Goal: Task Accomplishment & Management: Complete application form

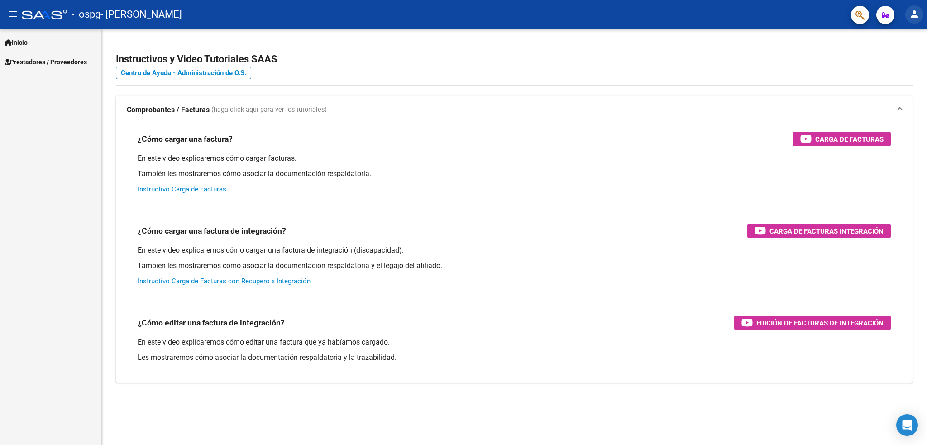
click at [920, 13] on button "person" at bounding box center [915, 14] width 18 height 18
click at [902, 59] on button "exit_to_app Salir" at bounding box center [895, 60] width 55 height 22
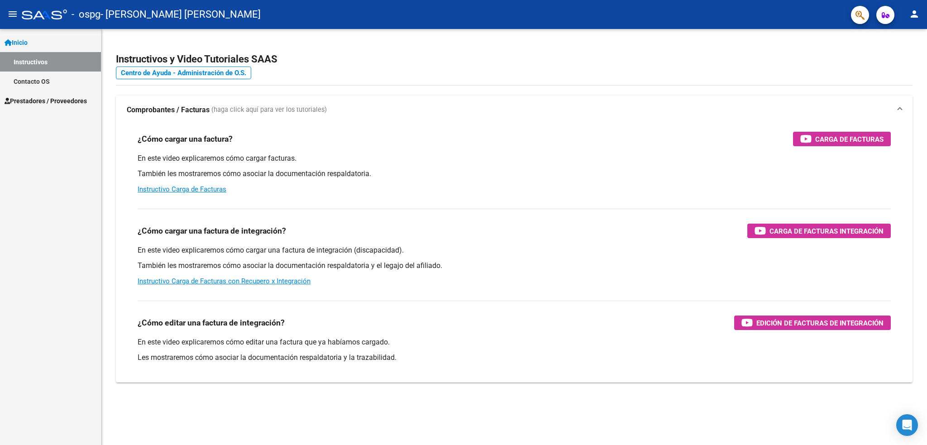
click at [52, 92] on link "Prestadores / Proveedores" at bounding box center [50, 100] width 101 height 19
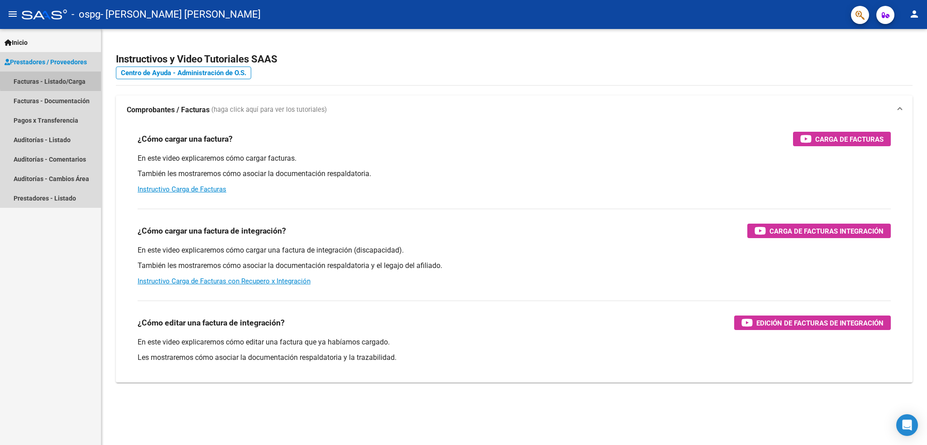
click at [87, 80] on link "Facturas - Listado/Carga" at bounding box center [50, 81] width 101 height 19
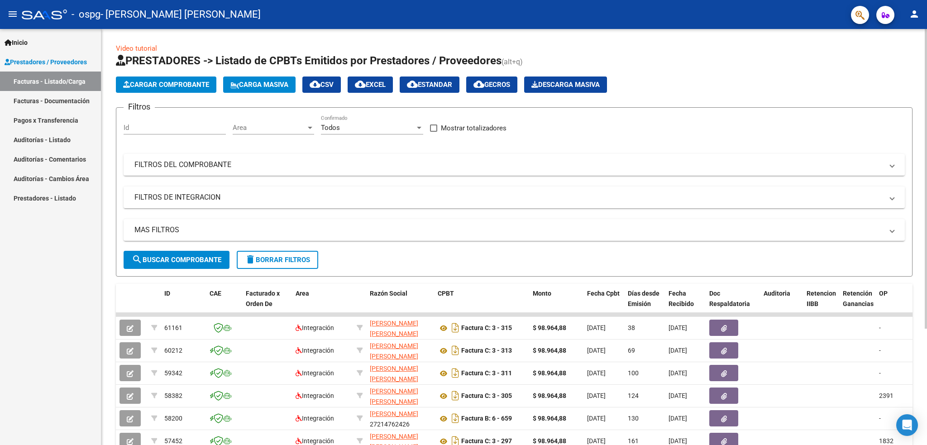
click at [165, 78] on button "Cargar Comprobante" at bounding box center [166, 85] width 101 height 16
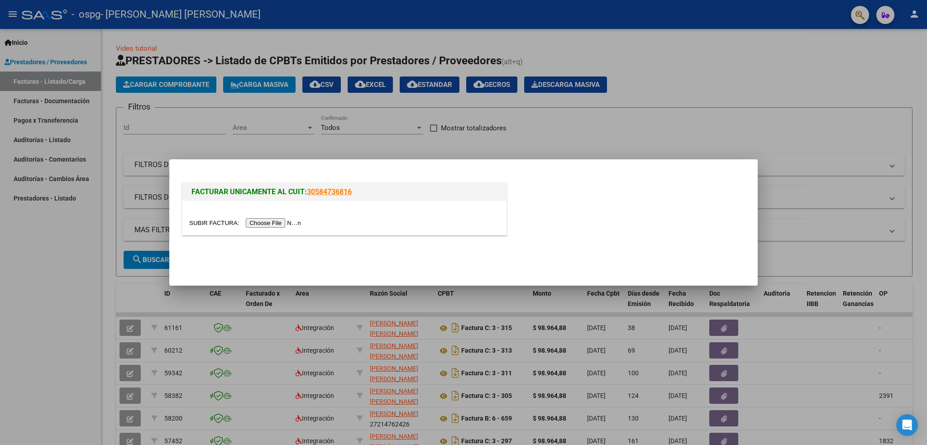
click at [297, 220] on input "file" at bounding box center [246, 223] width 115 height 10
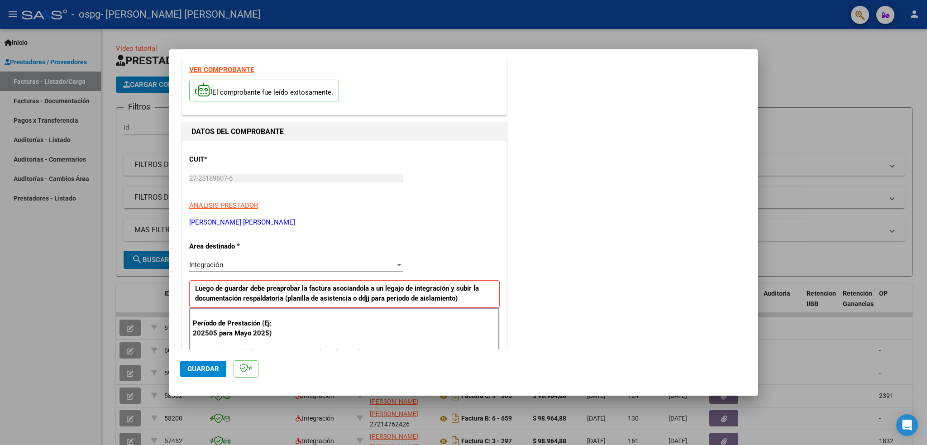
scroll to position [93, 0]
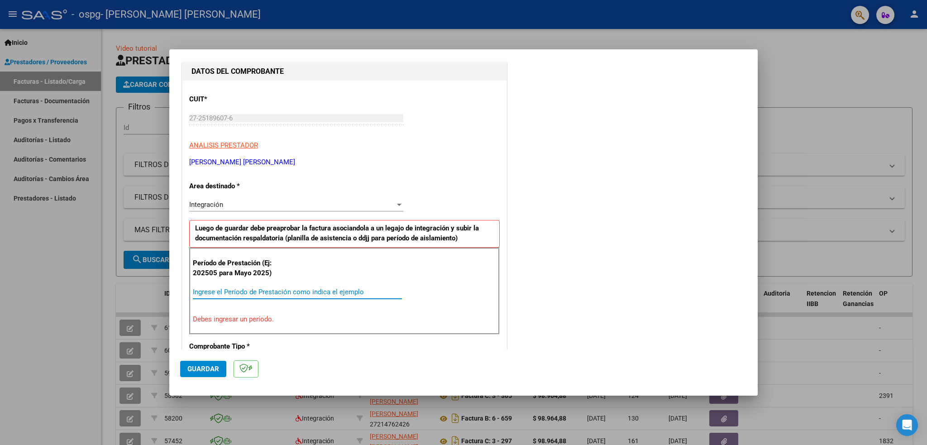
click at [307, 296] on input "Ingrese el Período de Prestación como indica el ejemplo" at bounding box center [297, 292] width 209 height 8
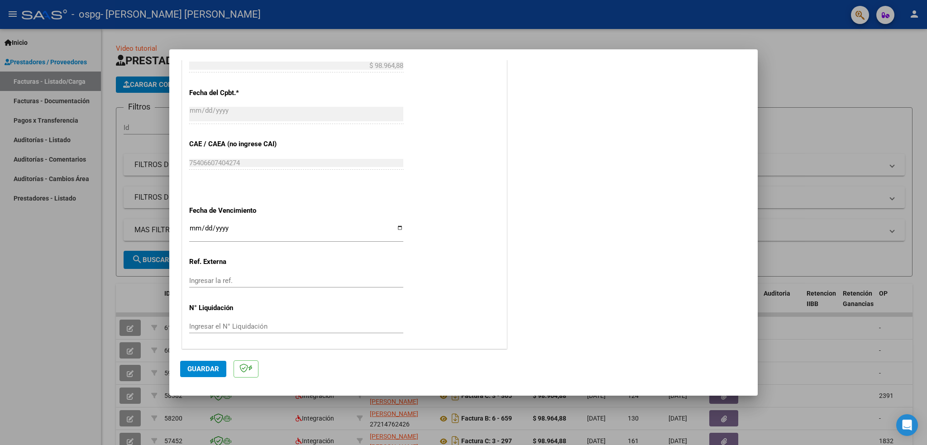
scroll to position [508, 0]
type input "202509"
click at [254, 228] on input "Ingresar la fecha" at bounding box center [296, 230] width 214 height 14
click at [400, 228] on div "CUIT * 27-25189607-6 Ingresar CUIT ANALISIS PRESTADOR [PERSON_NAME] [PERSON_NAM…" at bounding box center [344, 6] width 324 height 681
click at [399, 226] on input "Ingresar la fecha" at bounding box center [296, 230] width 214 height 14
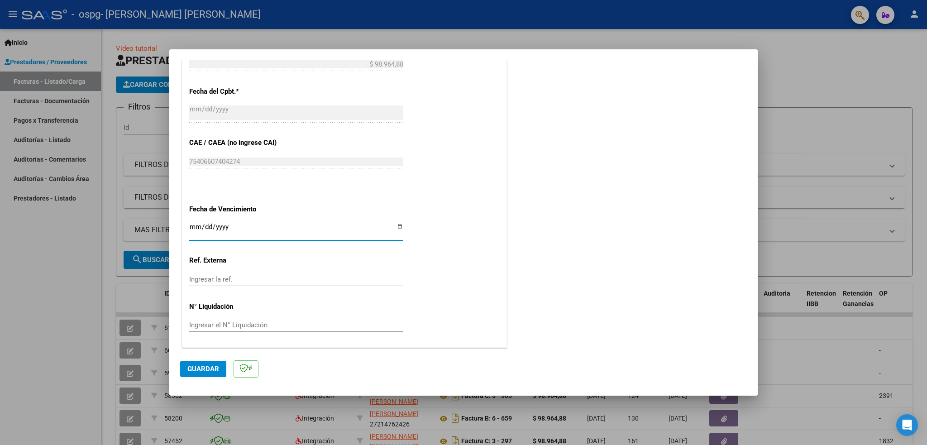
type input "[DATE]"
click at [204, 368] on span "Guardar" at bounding box center [203, 369] width 32 height 8
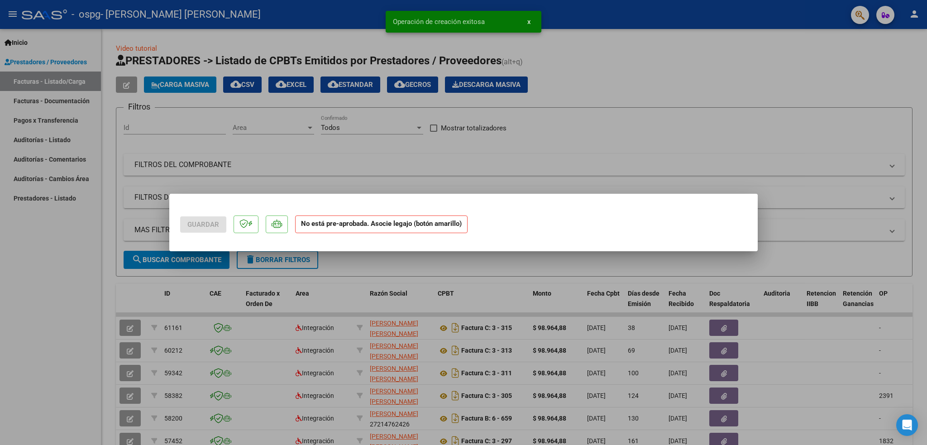
scroll to position [0, 0]
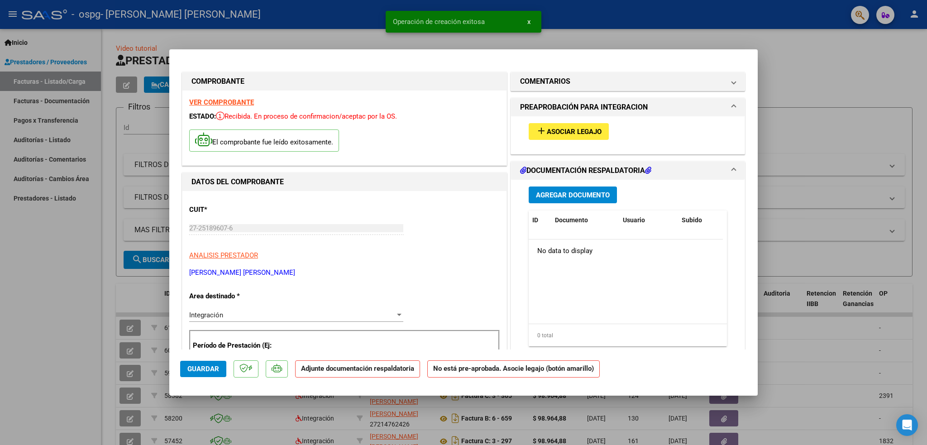
click at [585, 130] on span "Asociar Legajo" at bounding box center [574, 132] width 55 height 8
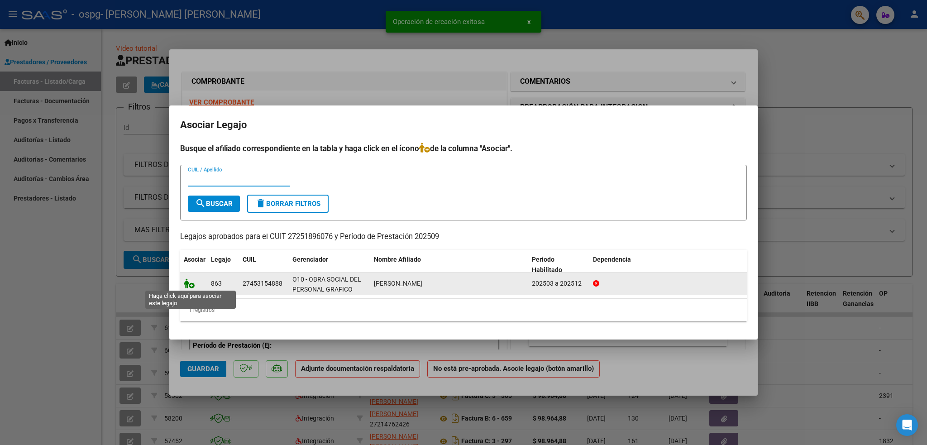
click at [186, 283] on icon at bounding box center [189, 283] width 11 height 10
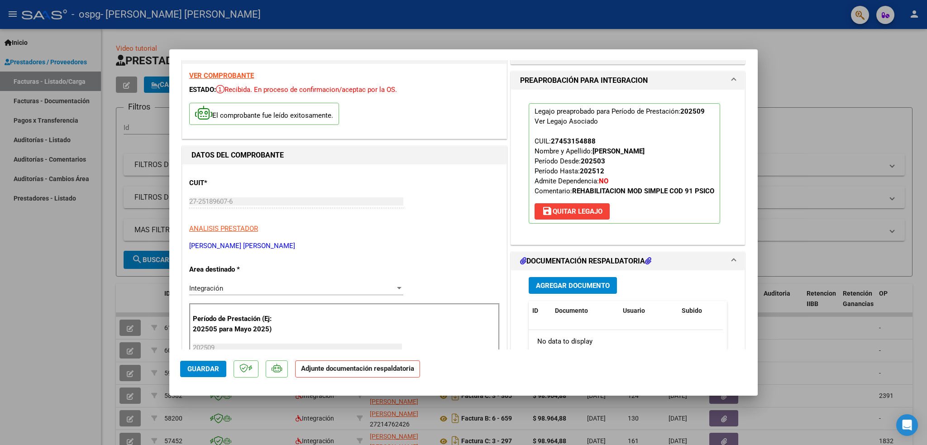
scroll to position [120, 0]
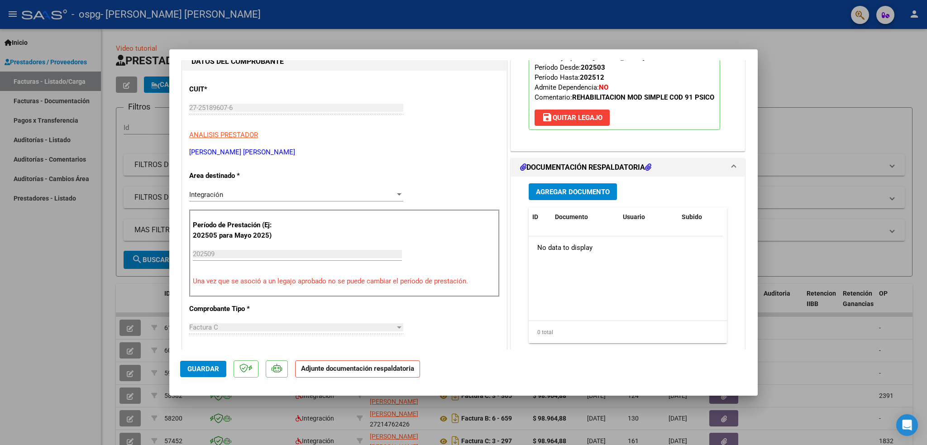
click at [570, 187] on button "Agregar Documento" at bounding box center [573, 191] width 88 height 17
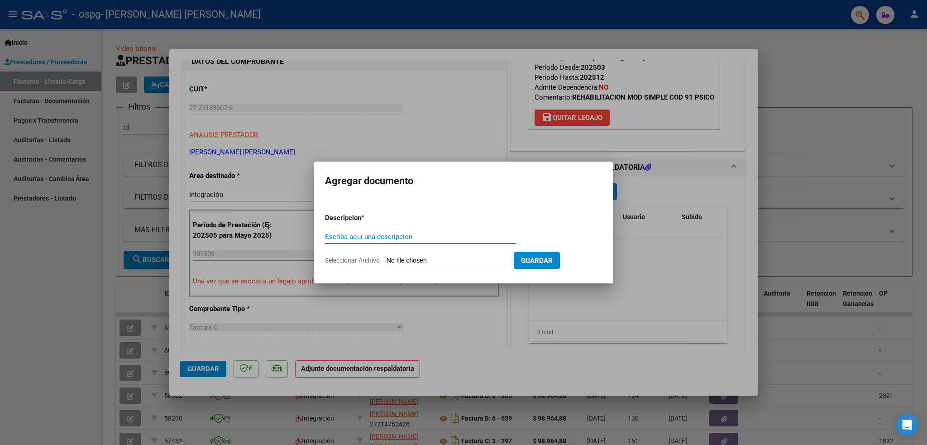
click at [383, 239] on input "Escriba aquí una descripcion" at bounding box center [420, 237] width 191 height 8
type input "p"
type input "Planilla asistencia septiembre 2025"
click at [507, 252] on div "Planilla asistencia [DATE] Escriba aquí una descripcion" at bounding box center [420, 241] width 191 height 22
click at [507, 261] on input "Seleccionar Archivo" at bounding box center [447, 261] width 120 height 9
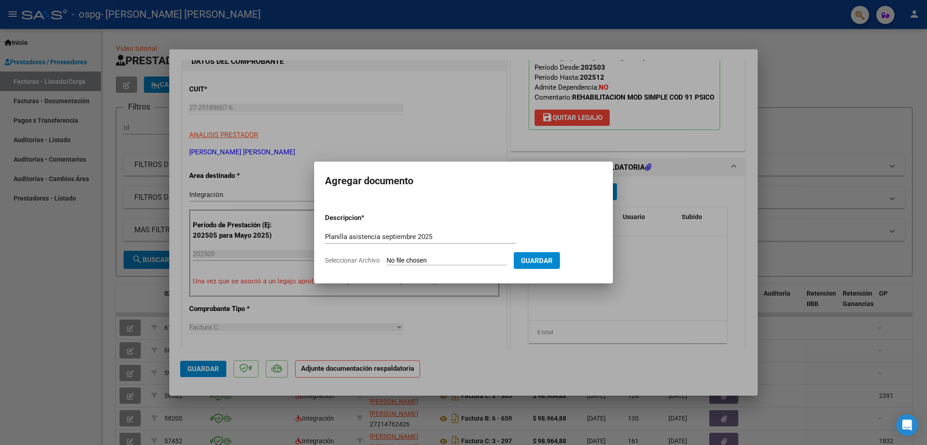
type input "C:\fakepath\[PERSON_NAME]. Brisa [DATE] planilla asistencia.pdf"
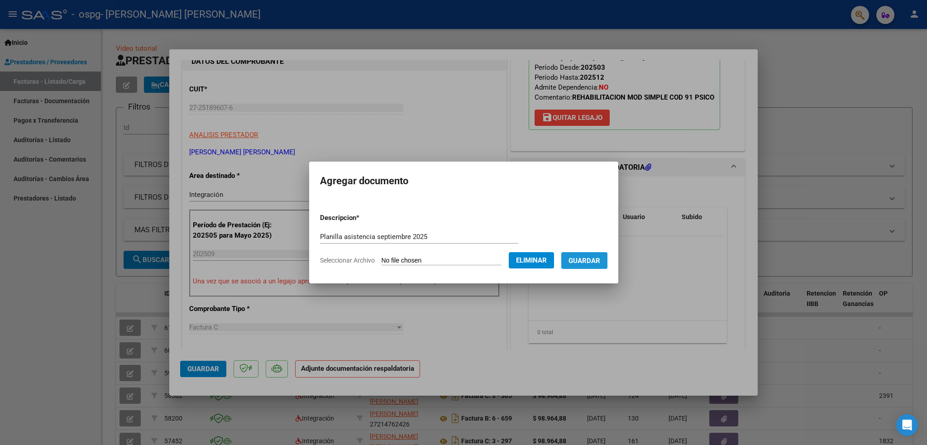
click at [594, 261] on span "Guardar" at bounding box center [585, 261] width 32 height 8
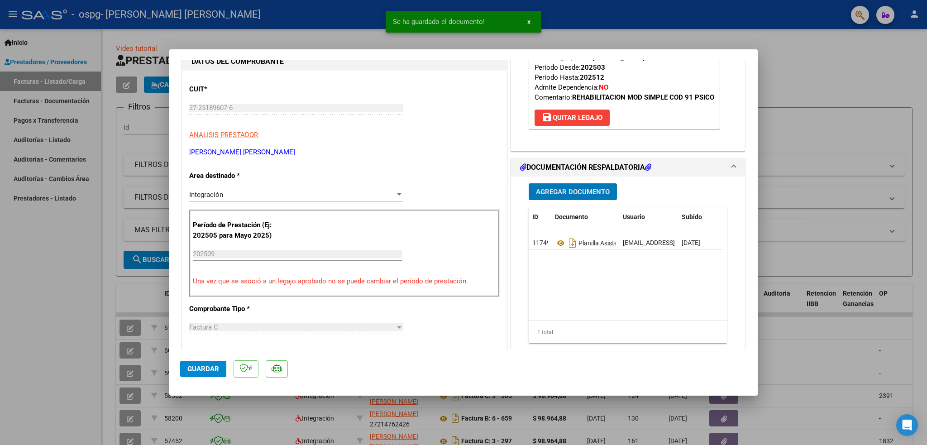
scroll to position [302, 0]
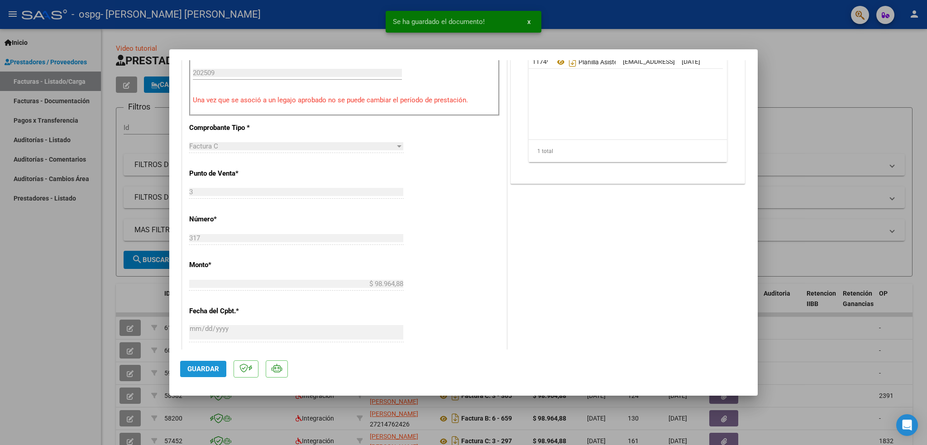
click at [216, 361] on button "Guardar" at bounding box center [203, 369] width 46 height 16
click at [196, 362] on button "Guardar" at bounding box center [203, 369] width 46 height 16
click at [49, 326] on div at bounding box center [463, 222] width 927 height 445
type input "$ 0,00"
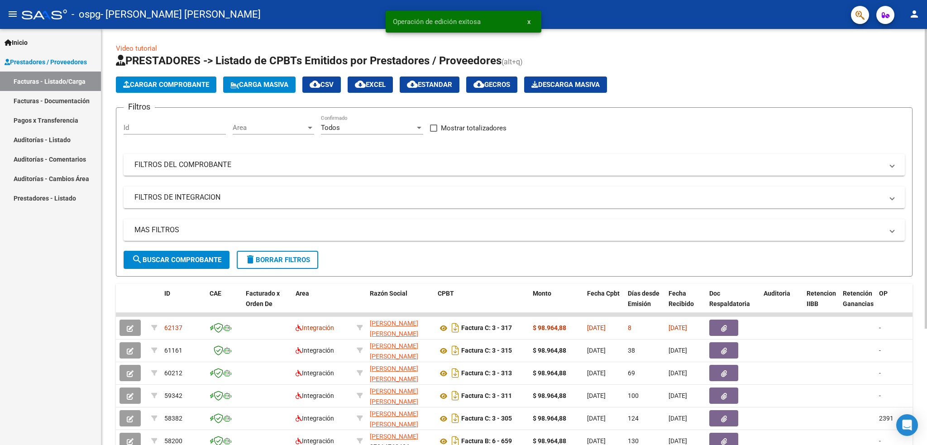
scroll to position [60, 0]
